Goal: Task Accomplishment & Management: Manage account settings

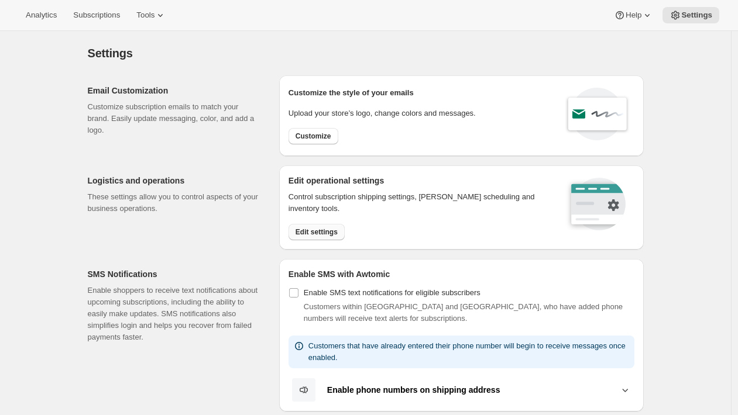
click at [324, 231] on span "Edit settings" at bounding box center [316, 232] width 42 height 9
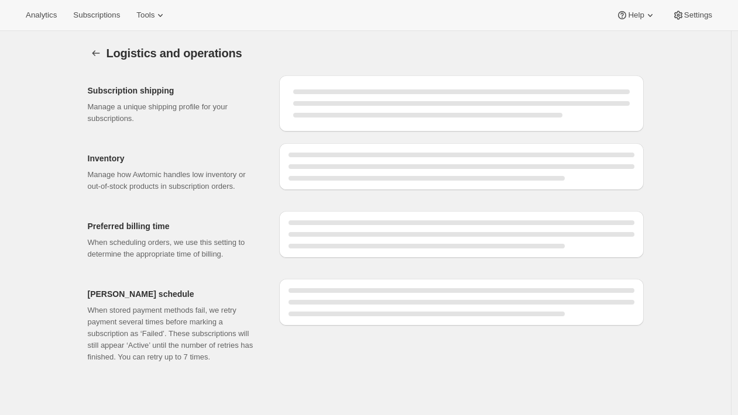
select select "08:00"
select select "DAY"
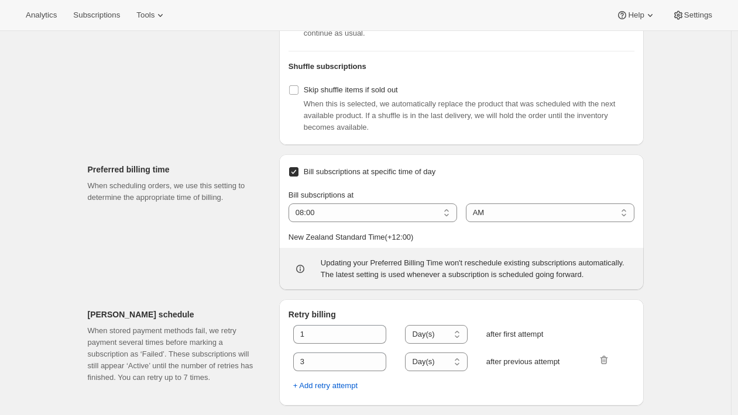
scroll to position [502, 0]
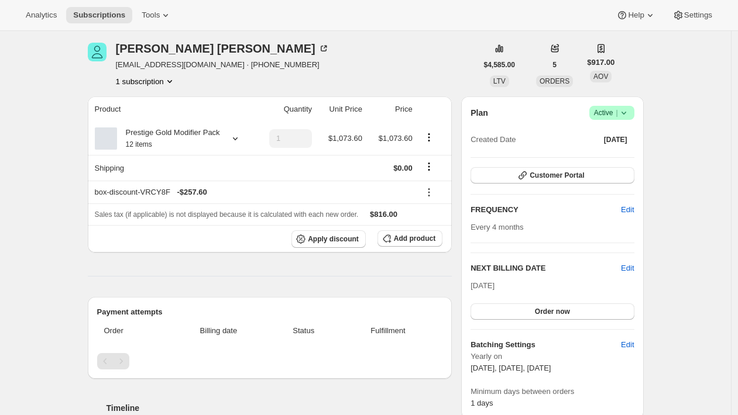
scroll to position [43, 0]
click at [216, 135] on div "Prestige Gold Modifier Pack 12 items" at bounding box center [168, 137] width 103 height 23
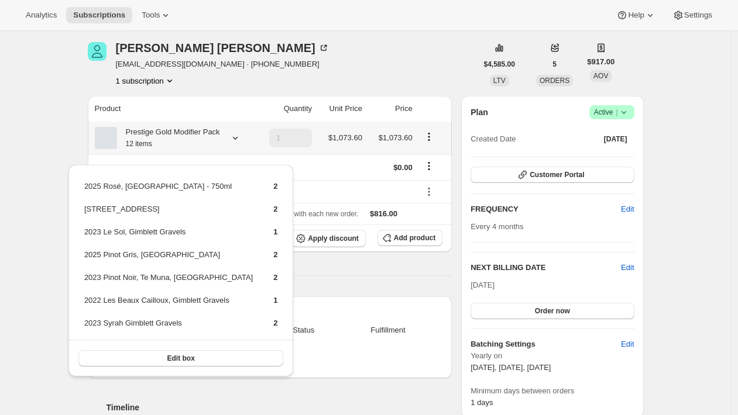
click at [216, 135] on div "Prestige Gold Modifier Pack 12 items" at bounding box center [168, 137] width 103 height 23
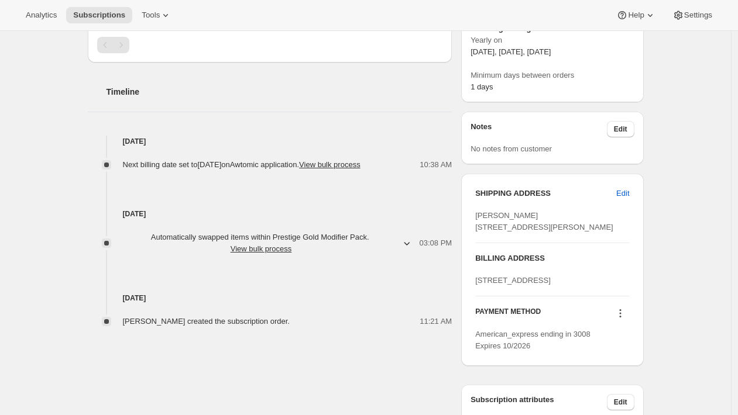
scroll to position [0, 0]
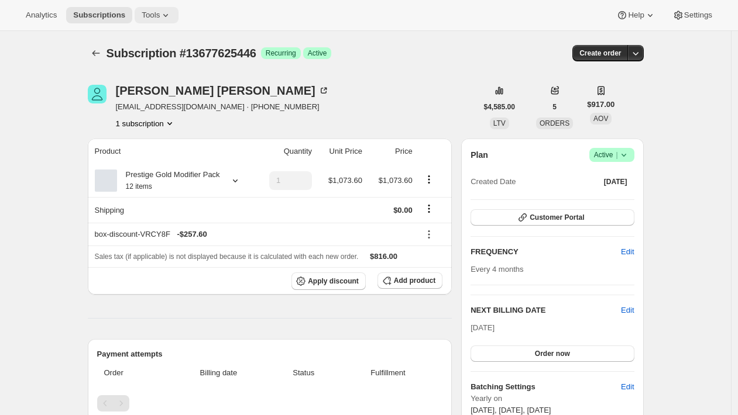
click at [166, 16] on icon at bounding box center [166, 15] width 12 height 12
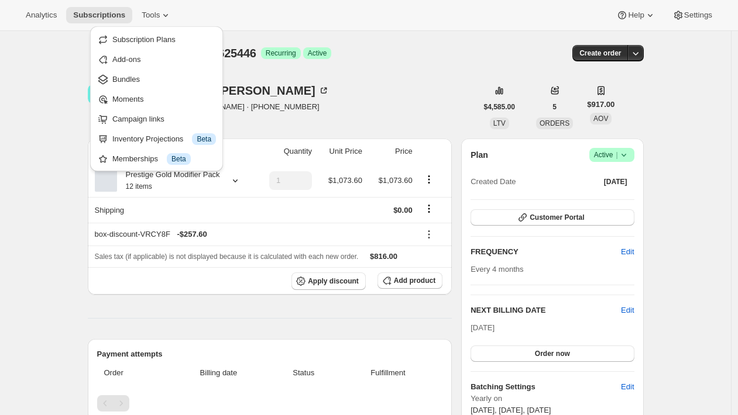
click at [345, 98] on div "Richard Jeffery ilikegallery@gmail.com · +6421521833 1 subscription" at bounding box center [282, 107] width 389 height 44
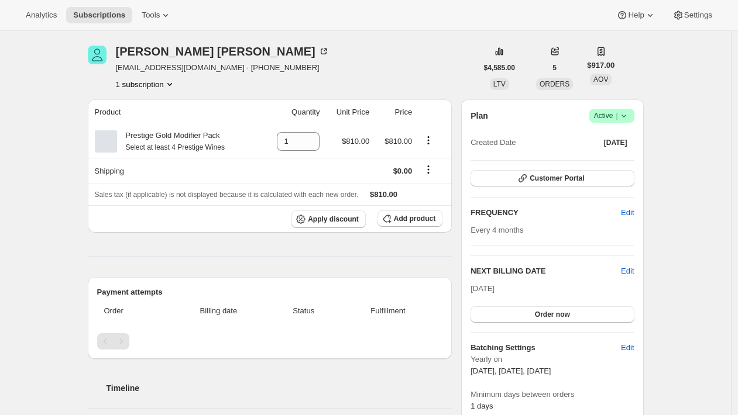
scroll to position [38, 0]
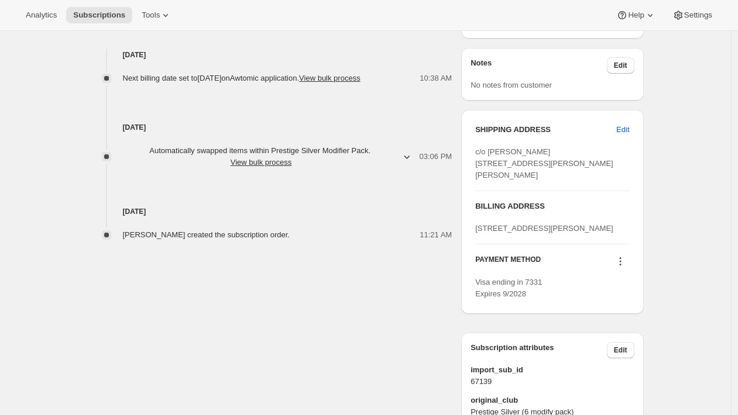
scroll to position [477, 0]
